Goal: Transaction & Acquisition: Purchase product/service

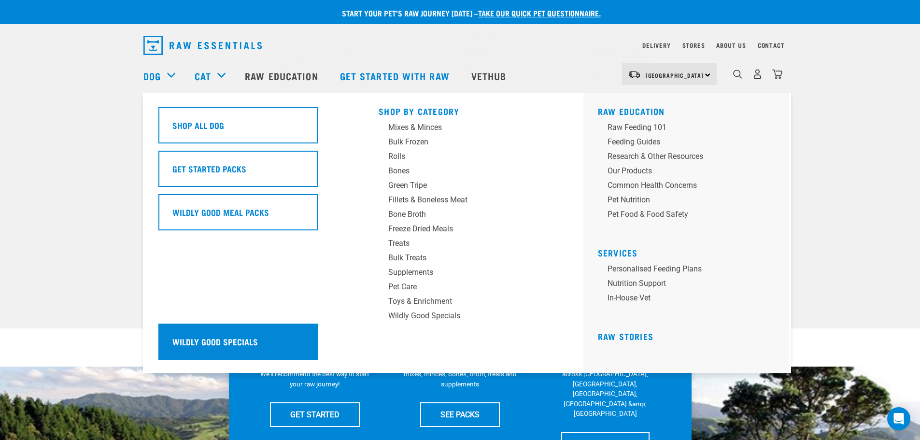
click at [272, 348] on div "Wildly Good Specials" at bounding box center [237, 342] width 159 height 36
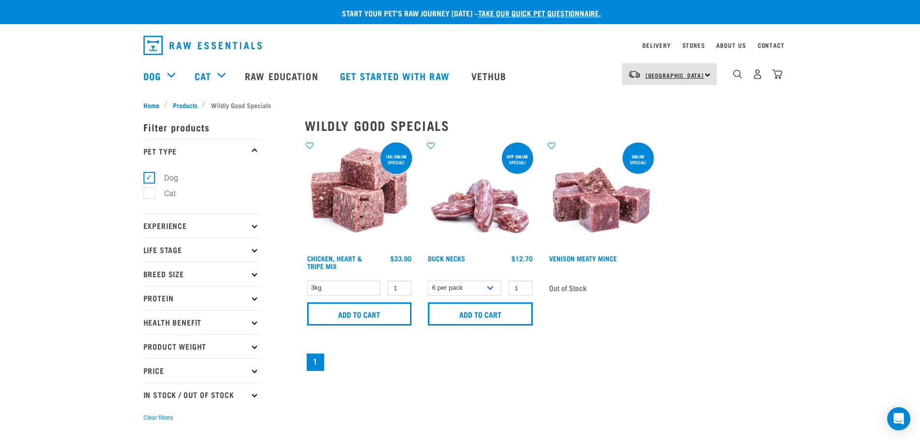
click at [652, 80] on link "[GEOGRAPHIC_DATA]" at bounding box center [675, 75] width 58 height 15
drag, startPoint x: 666, startPoint y: 71, endPoint x: 667, endPoint y: 75, distance: 5.0
click at [666, 71] on link "[GEOGRAPHIC_DATA]" at bounding box center [675, 75] width 58 height 15
click at [808, 306] on div "Start your pet’s raw journey today – take our quick pet questionnaire. Delivery…" at bounding box center [460, 216] width 920 height 433
click at [354, 289] on select "3kg" at bounding box center [343, 288] width 73 height 15
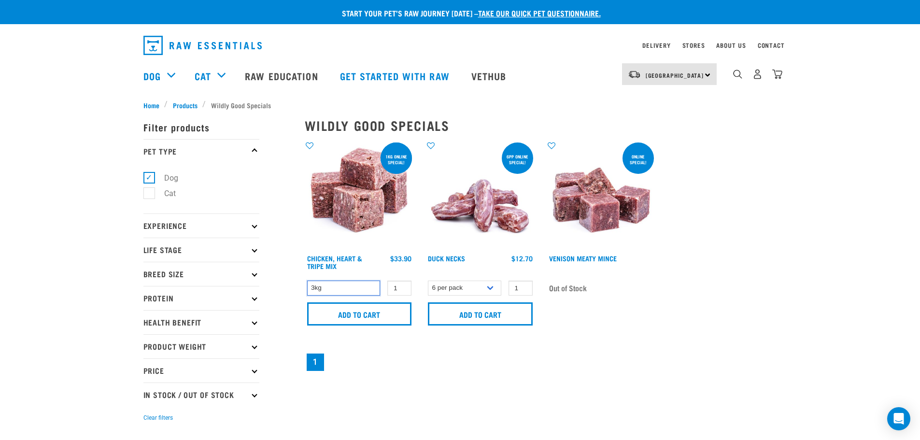
click at [344, 290] on select "3kg" at bounding box center [343, 288] width 73 height 15
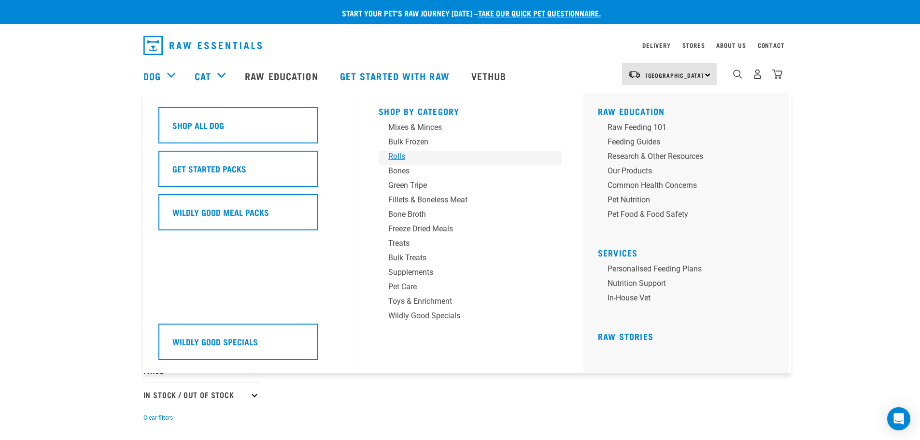
click at [398, 155] on div "Rolls" at bounding box center [463, 157] width 151 height 12
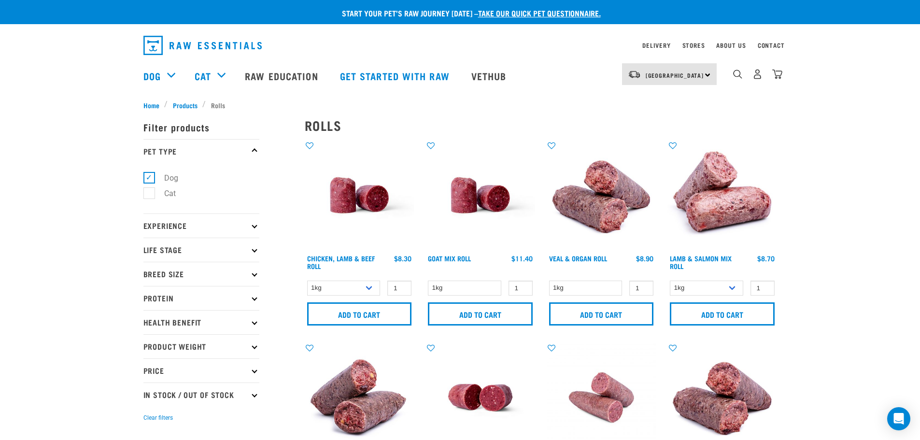
click at [844, 176] on div "Start your pet’s raw journey [DATE] – take our quick pet questionnaire. Deliver…" at bounding box center [460, 433] width 920 height 867
click at [369, 286] on select "1kg Bulk (10kg)" at bounding box center [343, 288] width 73 height 15
click at [371, 284] on select "1kg Bulk (10kg)" at bounding box center [343, 288] width 73 height 15
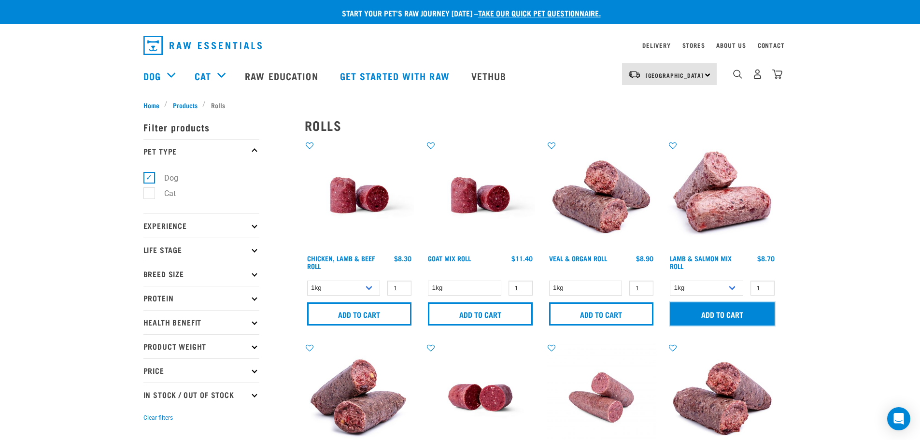
click at [720, 308] on input "Add to cart" at bounding box center [722, 313] width 105 height 23
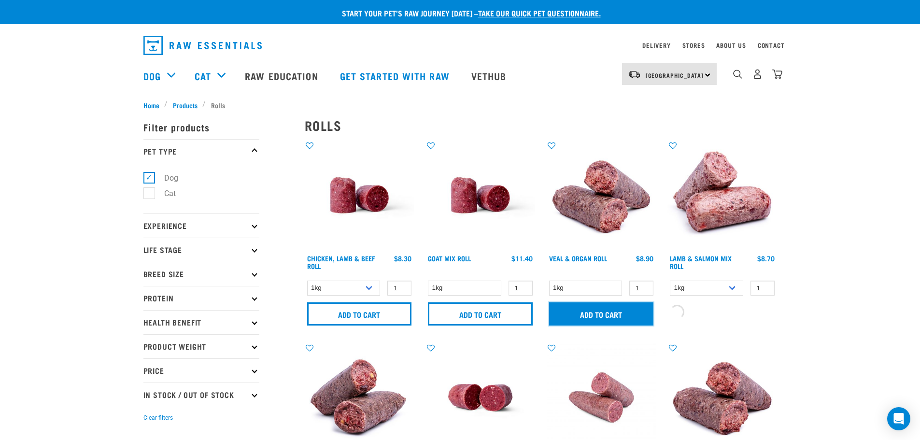
click at [600, 317] on input "Add to cart" at bounding box center [601, 313] width 105 height 23
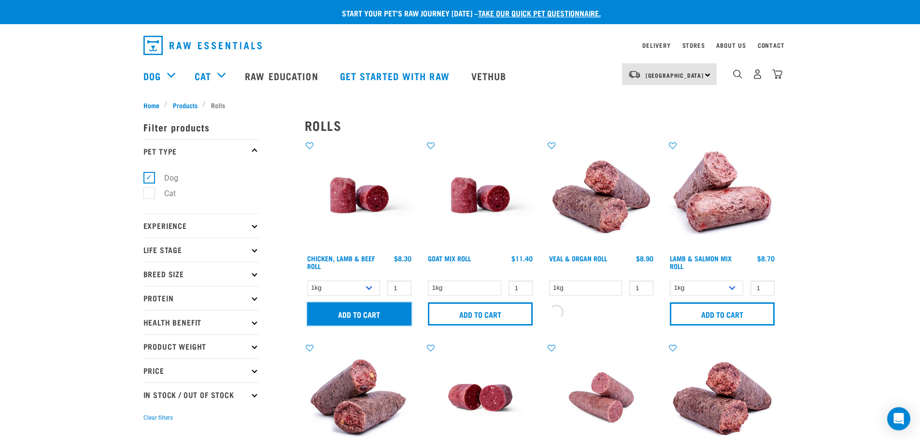
click at [357, 317] on input "Add to cart" at bounding box center [359, 313] width 105 height 23
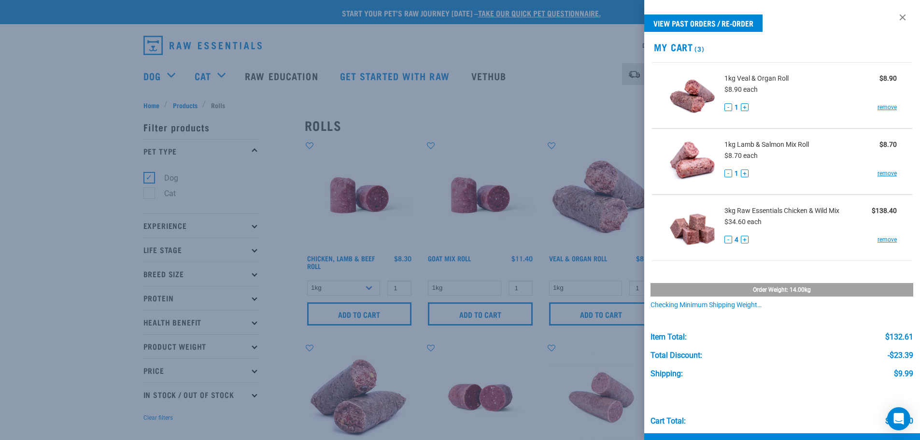
click at [557, 48] on div at bounding box center [460, 220] width 920 height 440
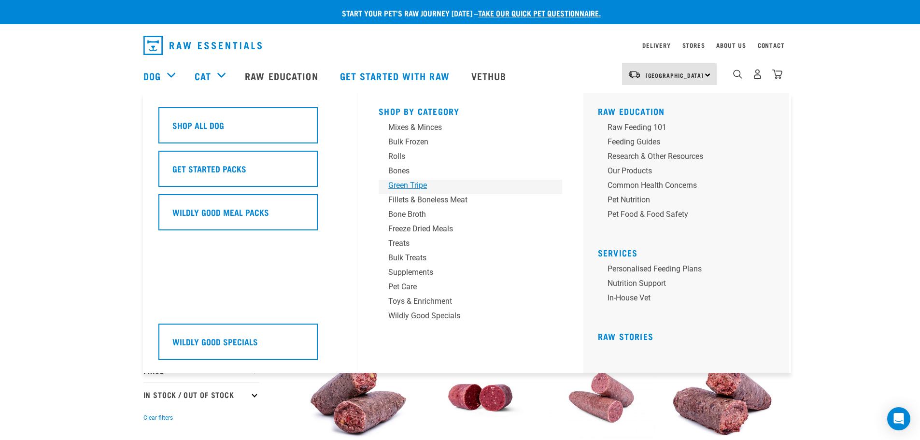
click at [410, 186] on div "Green Tripe" at bounding box center [463, 186] width 151 height 12
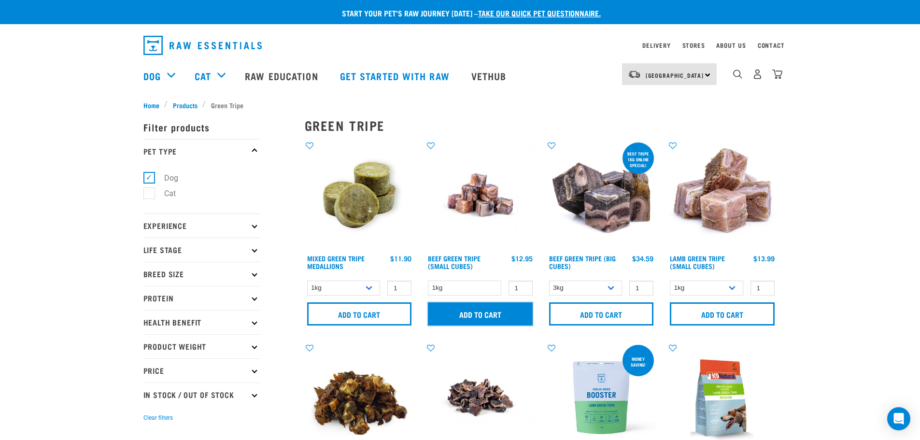
click at [470, 316] on input "Add to cart" at bounding box center [480, 313] width 105 height 23
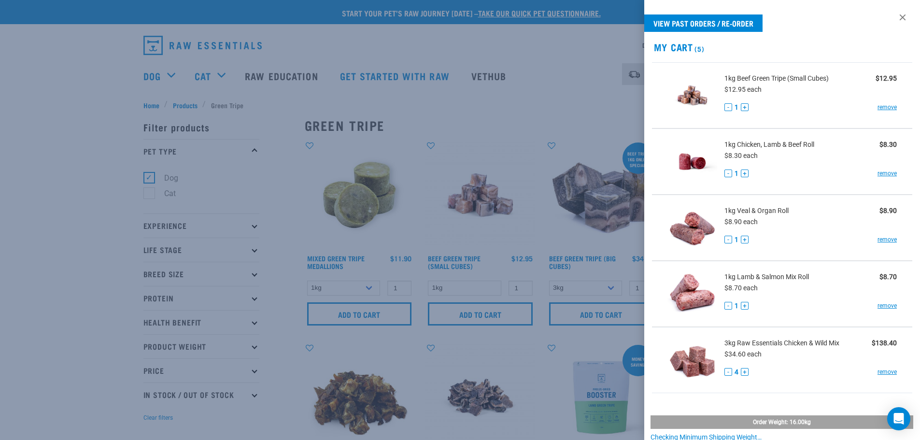
click at [567, 55] on div at bounding box center [460, 220] width 920 height 440
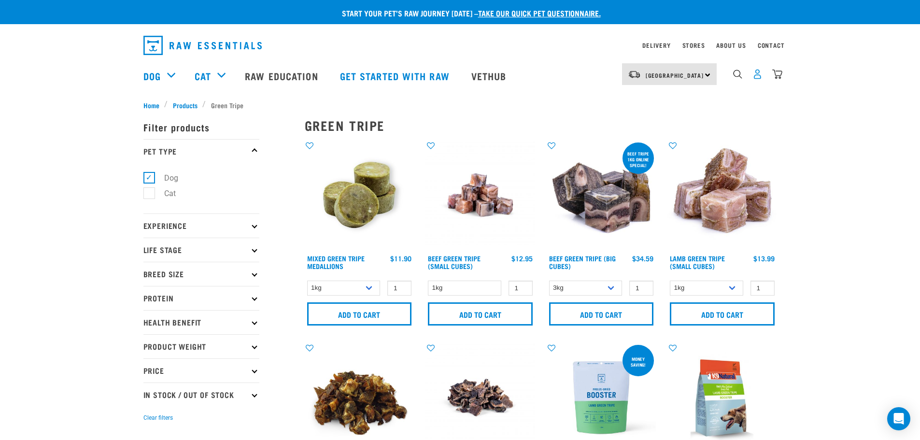
click at [757, 77] on img "dropdown navigation" at bounding box center [758, 74] width 10 height 10
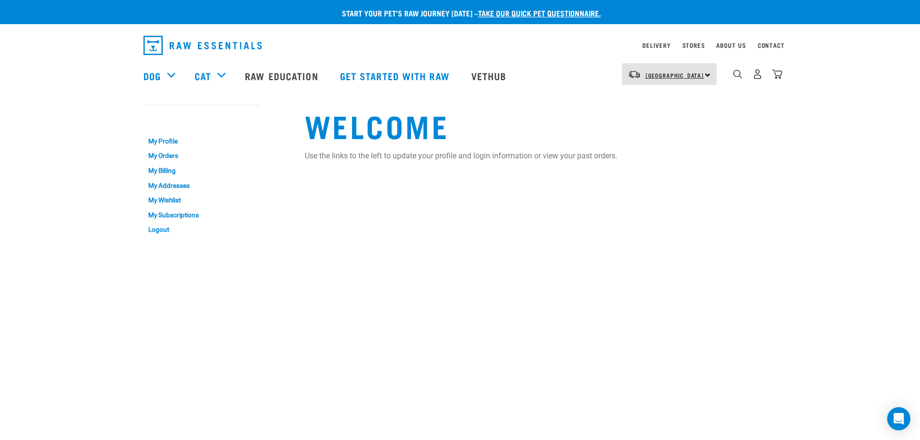
click at [679, 77] on span "[GEOGRAPHIC_DATA]" at bounding box center [675, 74] width 58 height 3
click at [780, 76] on img "dropdown navigation" at bounding box center [777, 74] width 10 height 10
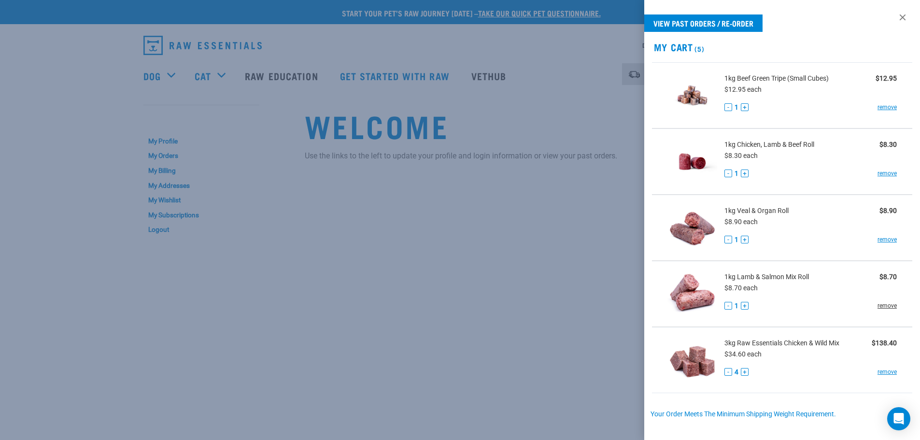
click at [878, 304] on link "remove" at bounding box center [887, 305] width 19 height 9
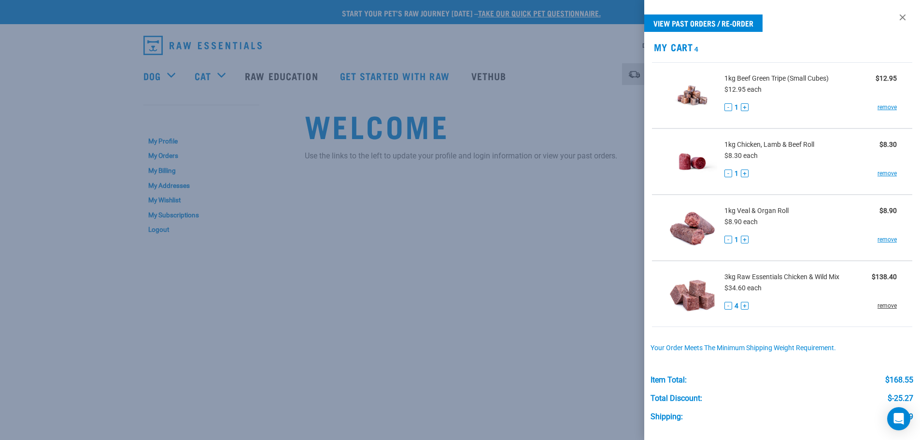
click at [884, 307] on link "remove" at bounding box center [887, 305] width 19 height 9
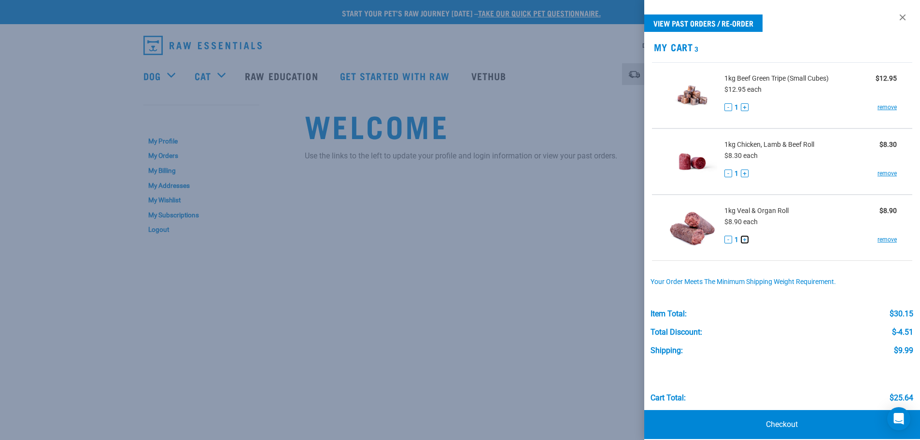
click at [745, 242] on button "+" at bounding box center [745, 240] width 8 height 8
click at [746, 241] on button "+" at bounding box center [745, 240] width 8 height 8
click at [745, 174] on button "+" at bounding box center [745, 174] width 8 height 8
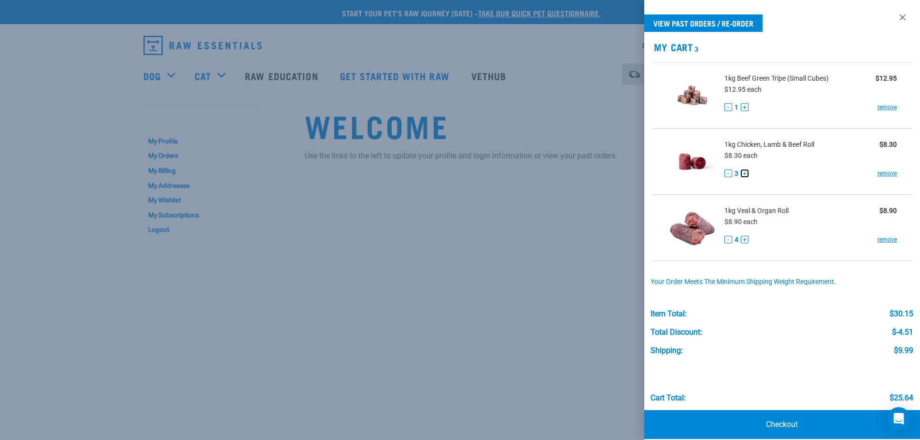
click at [745, 174] on button "+" at bounding box center [745, 174] width 8 height 8
click at [727, 173] on button "-" at bounding box center [729, 174] width 8 height 8
click at [581, 239] on div at bounding box center [460, 220] width 920 height 440
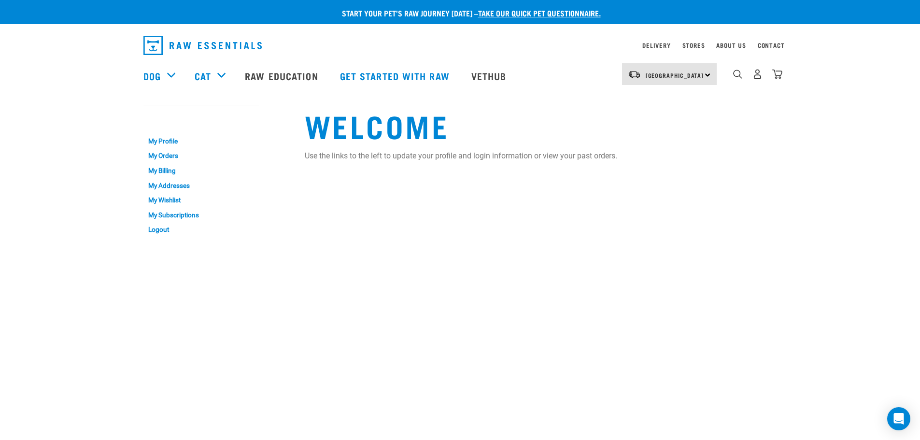
click at [777, 75] on img "dropdown navigation" at bounding box center [777, 74] width 10 height 10
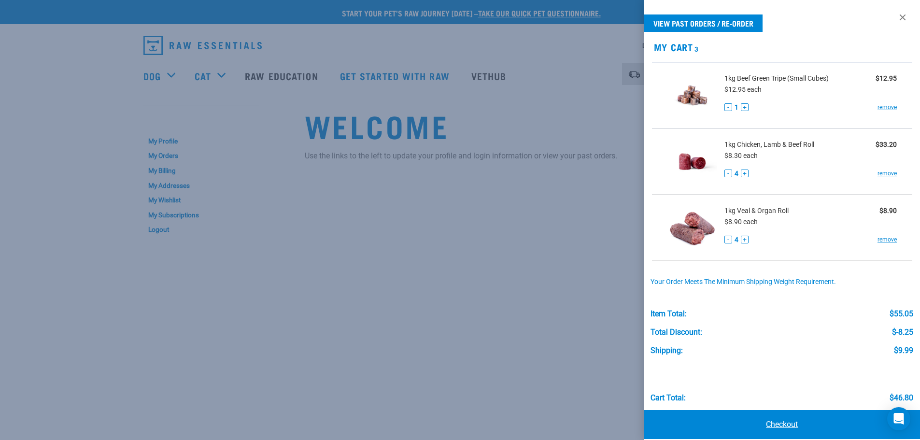
click at [784, 419] on link "Checkout" at bounding box center [782, 424] width 276 height 29
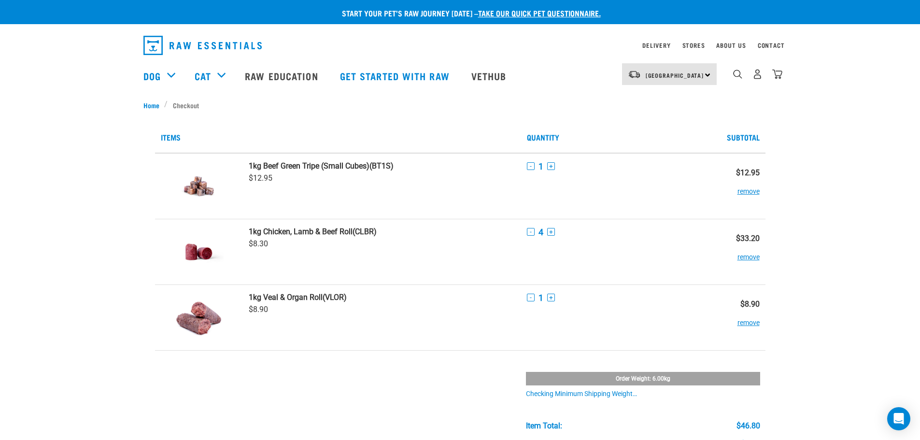
click at [823, 247] on div "Start your pet’s raw journey [DATE] – take our quick pet questionnaire. Deliver…" at bounding box center [460, 439] width 920 height 878
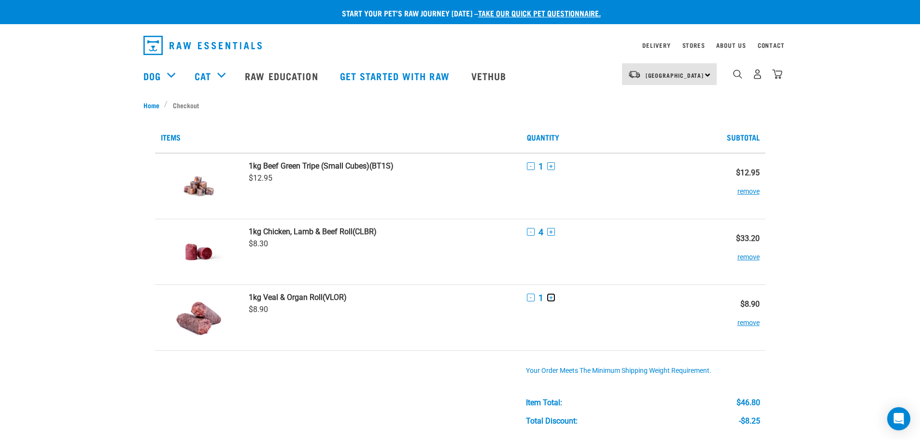
click at [550, 296] on button "+" at bounding box center [551, 298] width 8 height 8
click at [101, 234] on div "Start your pet’s raw journey [DATE] – take our quick pet questionnaire. Deliver…" at bounding box center [460, 427] width 920 height 855
click at [851, 278] on div "Start your pet’s raw journey [DATE] – take our quick pet questionnaire. Deliver…" at bounding box center [460, 427] width 920 height 855
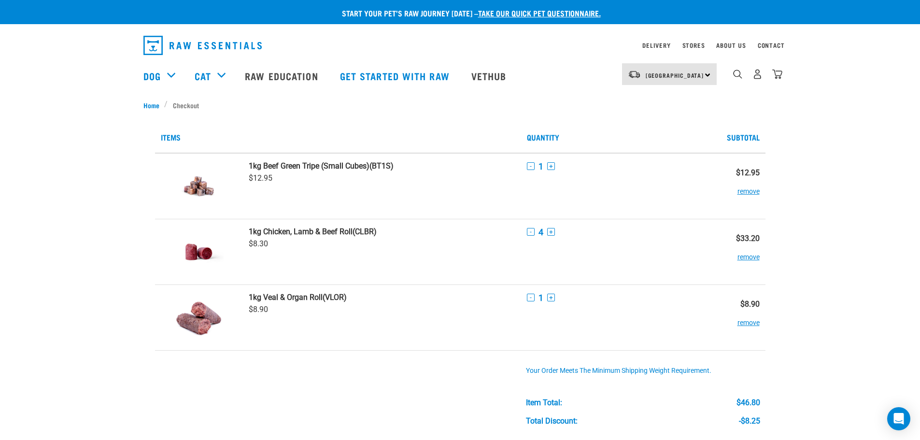
click at [550, 293] on div "- 1 +" at bounding box center [612, 298] width 171 height 10
click at [549, 295] on button "+" at bounding box center [551, 298] width 8 height 8
click at [549, 296] on button "+" at bounding box center [551, 298] width 8 height 8
click at [869, 282] on div "Start your pet’s raw journey [DATE] – take our quick pet questionnaire. Deliver…" at bounding box center [460, 427] width 920 height 855
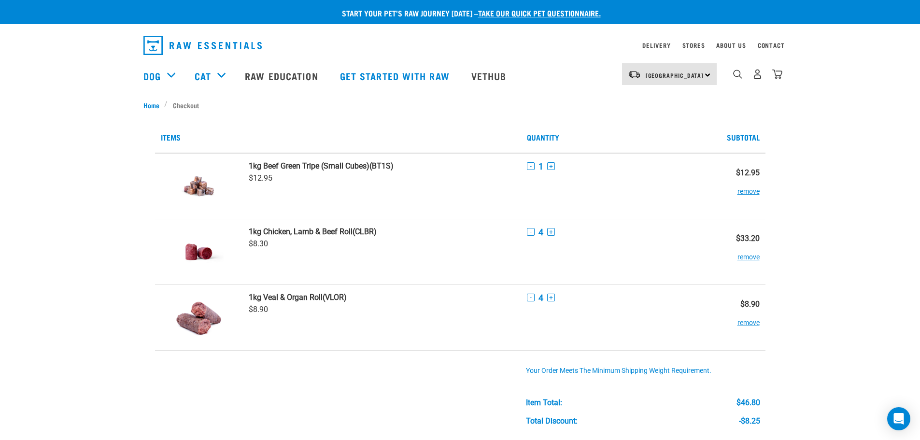
click at [855, 259] on div "Start your pet’s raw journey [DATE] – take our quick pet questionnaire. Deliver…" at bounding box center [460, 427] width 920 height 855
click at [842, 238] on div "Start your pet’s raw journey [DATE] – take our quick pet questionnaire. Deliver…" at bounding box center [460, 427] width 920 height 855
click at [810, 133] on div "Start your pet’s raw journey [DATE] – take our quick pet questionnaire. Deliver…" at bounding box center [460, 427] width 920 height 855
